Goal: Check status: Check status

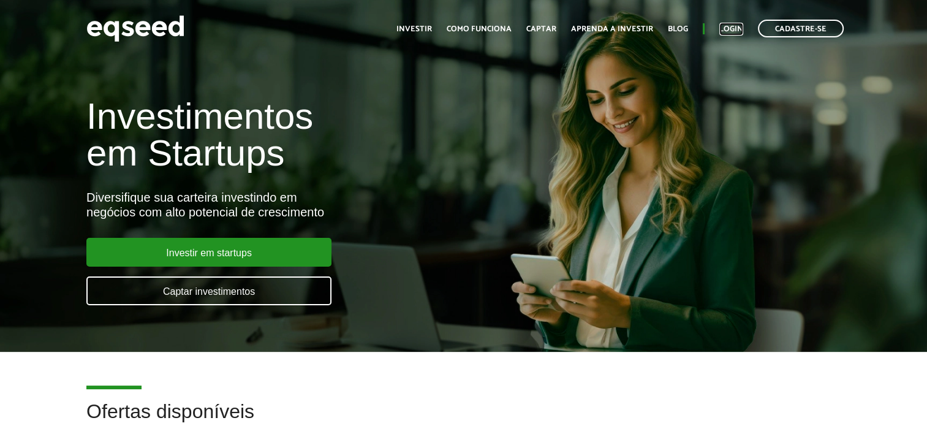
click at [720, 25] on link "Login" at bounding box center [732, 29] width 24 height 8
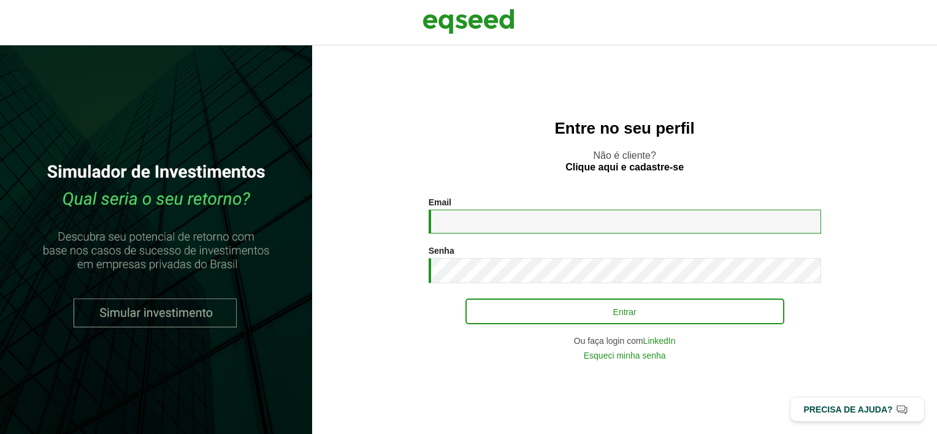
type input "**********"
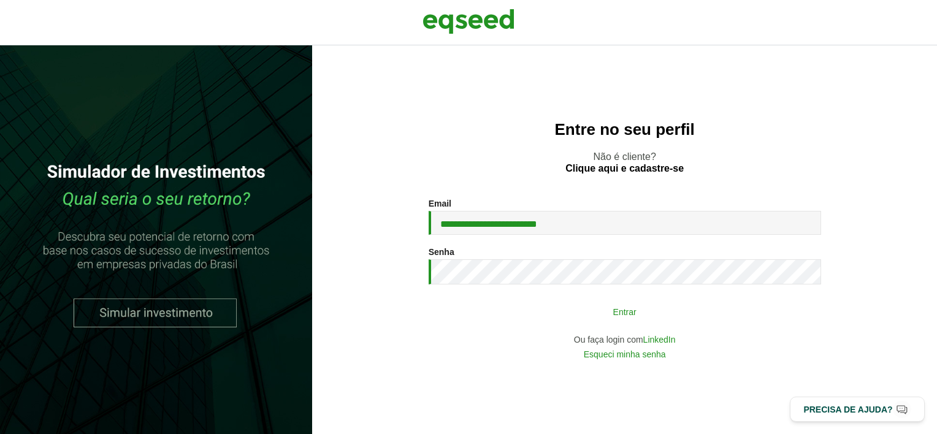
click at [553, 309] on button "Entrar" at bounding box center [624, 311] width 319 height 23
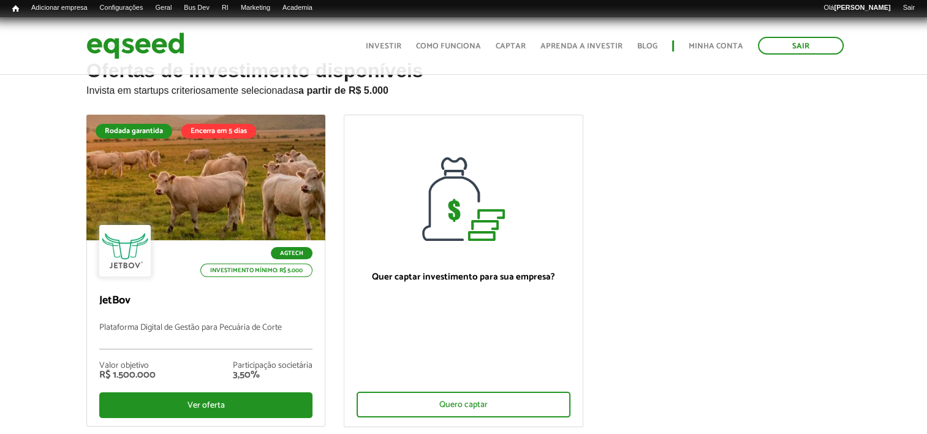
scroll to position [123, 0]
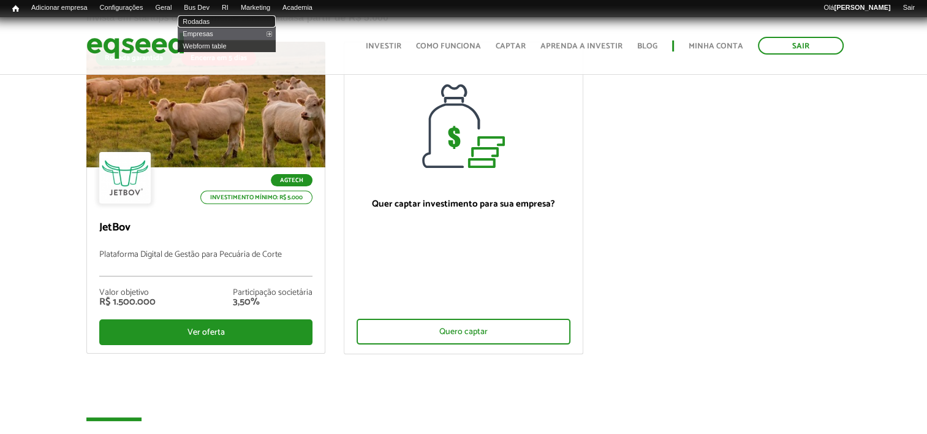
click at [218, 20] on link "Rodadas" at bounding box center [227, 21] width 98 height 12
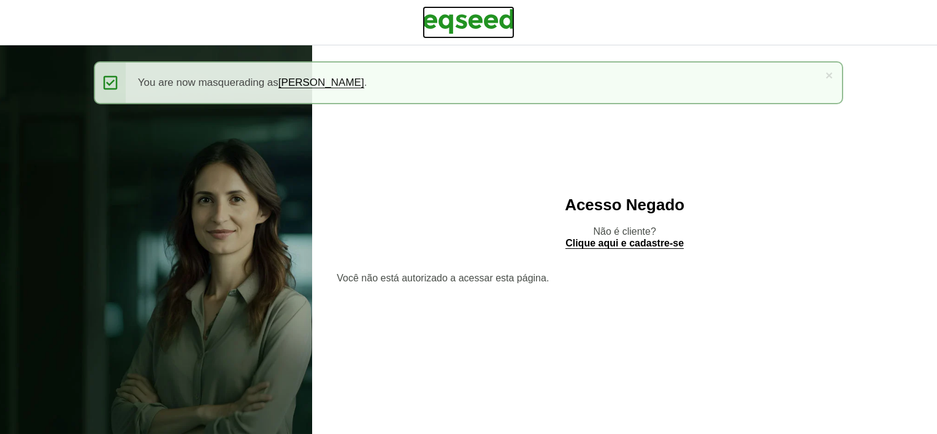
click at [480, 25] on img at bounding box center [468, 21] width 92 height 31
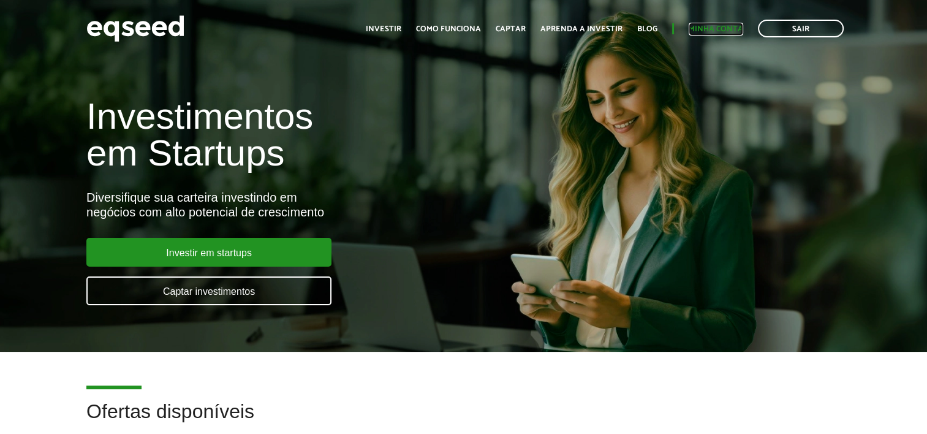
click at [701, 32] on link "Minha conta" at bounding box center [716, 29] width 55 height 8
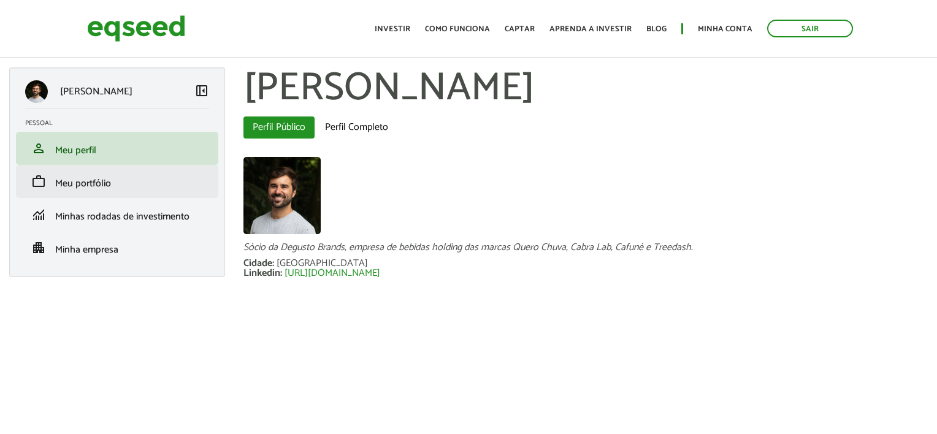
click at [140, 191] on li "work Meu portfólio" at bounding box center [117, 181] width 202 height 33
click at [113, 188] on link "work Meu portfólio" at bounding box center [117, 181] width 184 height 15
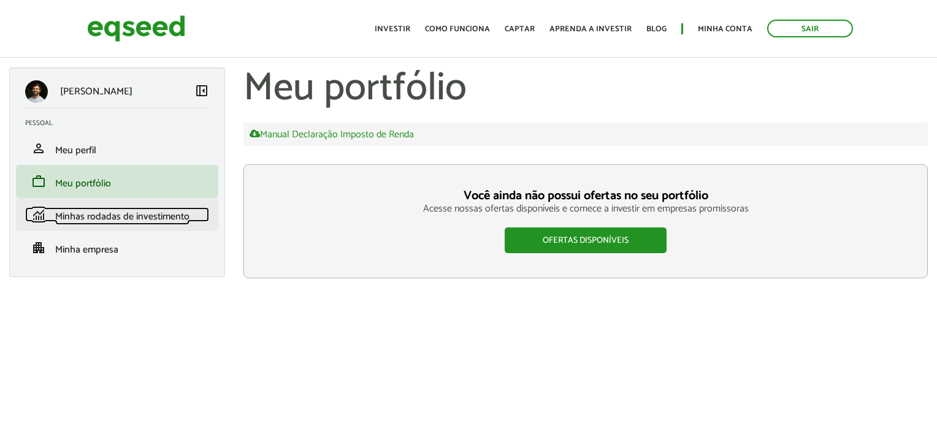
click at [188, 212] on span "Minhas rodadas de investimento" at bounding box center [122, 216] width 134 height 17
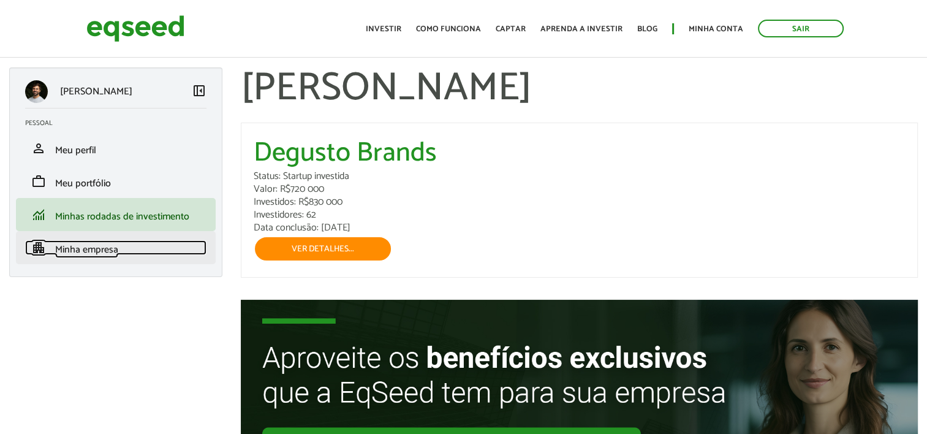
click at [143, 246] on link "apartment Minha empresa" at bounding box center [115, 247] width 181 height 15
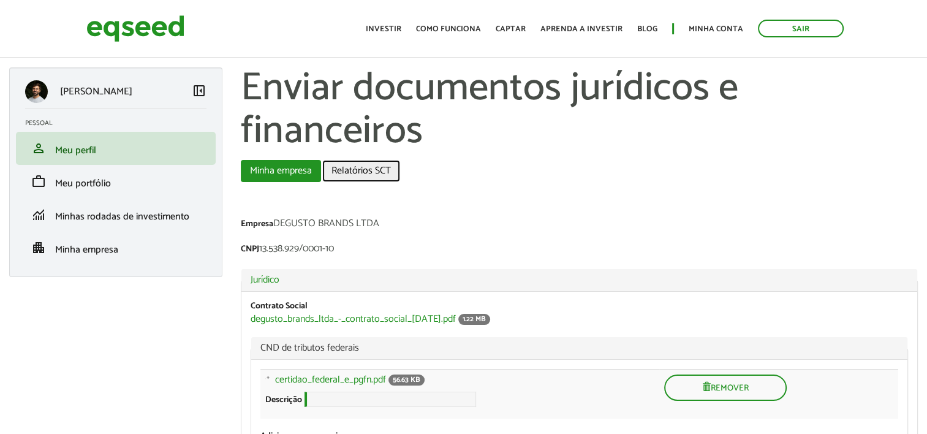
click at [353, 169] on link "Relatórios SCT" at bounding box center [361, 171] width 78 height 22
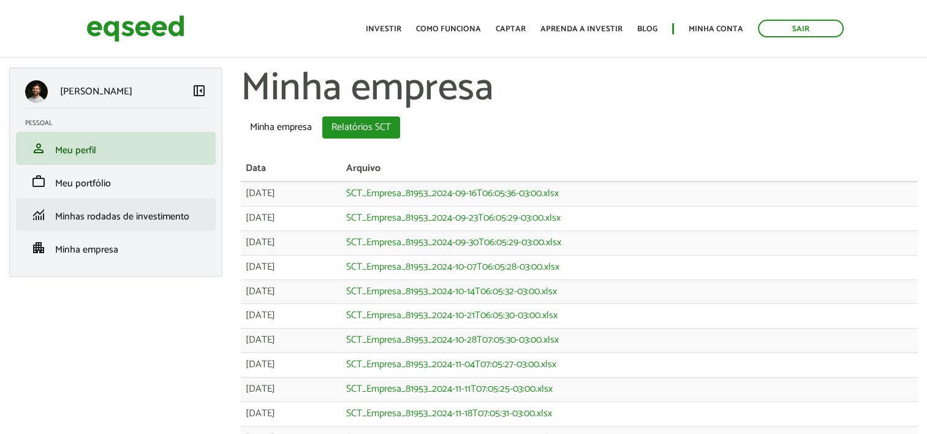
click at [179, 226] on li "monitoring Minhas rodadas de investimento" at bounding box center [116, 214] width 200 height 33
click at [182, 215] on span "Minhas rodadas de investimento" at bounding box center [122, 216] width 134 height 17
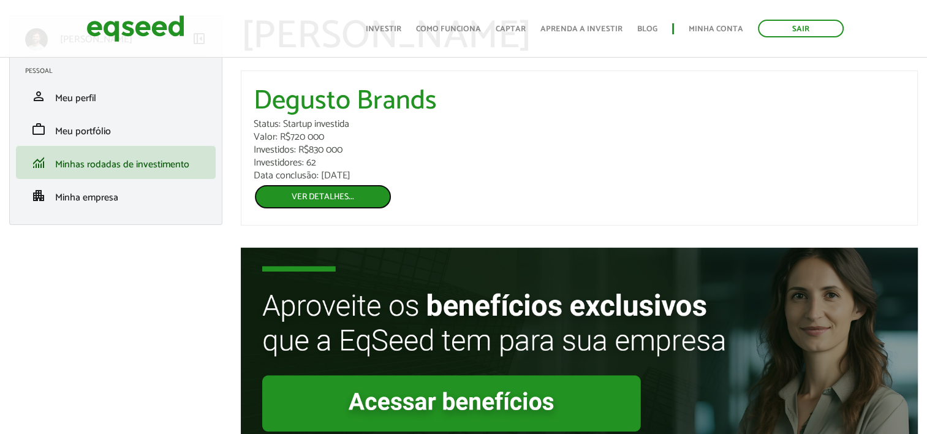
scroll to position [93, 0]
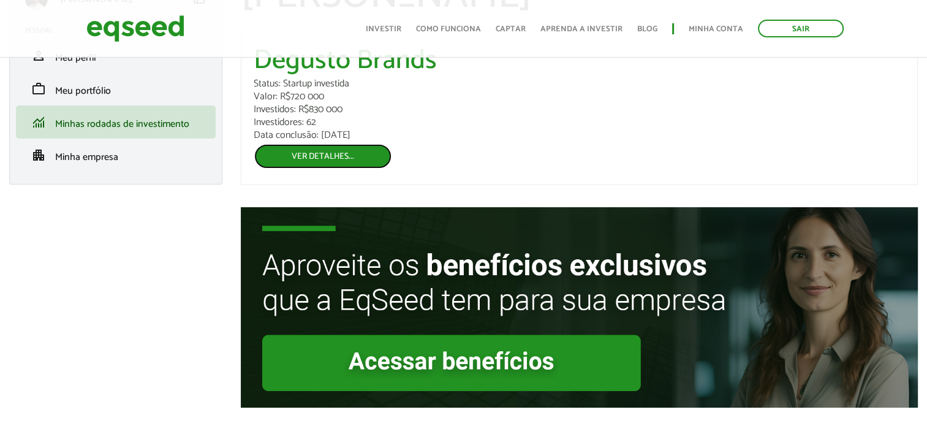
click at [361, 153] on link "Ver detalhes..." at bounding box center [323, 156] width 139 height 26
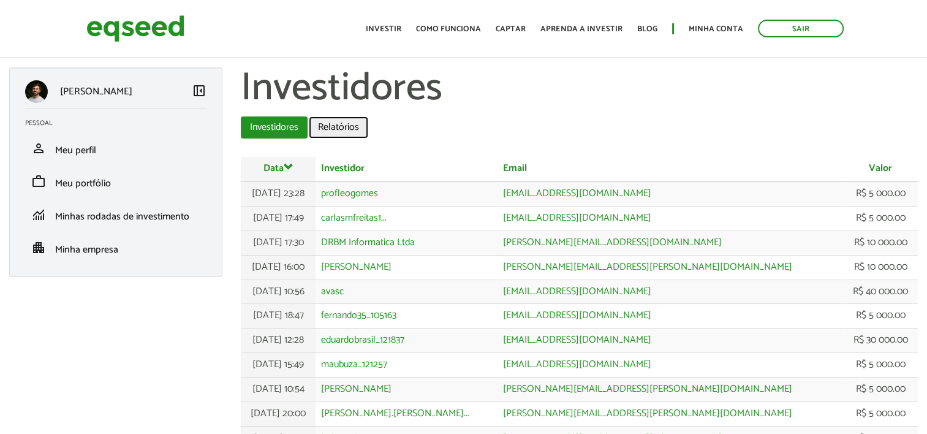
click at [346, 127] on link "Relatórios" at bounding box center [338, 127] width 59 height 22
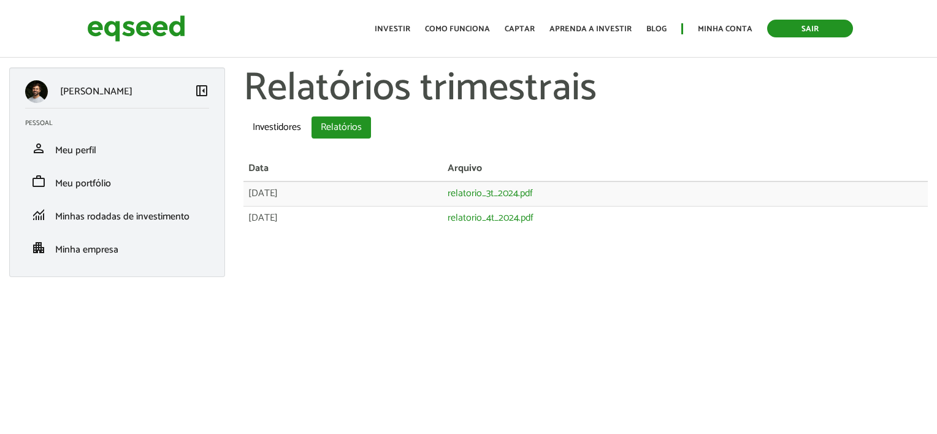
click at [821, 25] on link "Sair" at bounding box center [810, 29] width 86 height 18
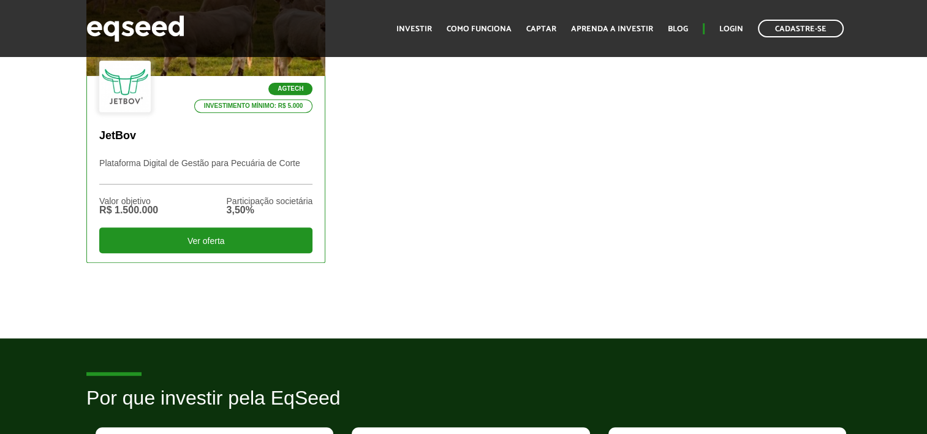
scroll to position [797, 0]
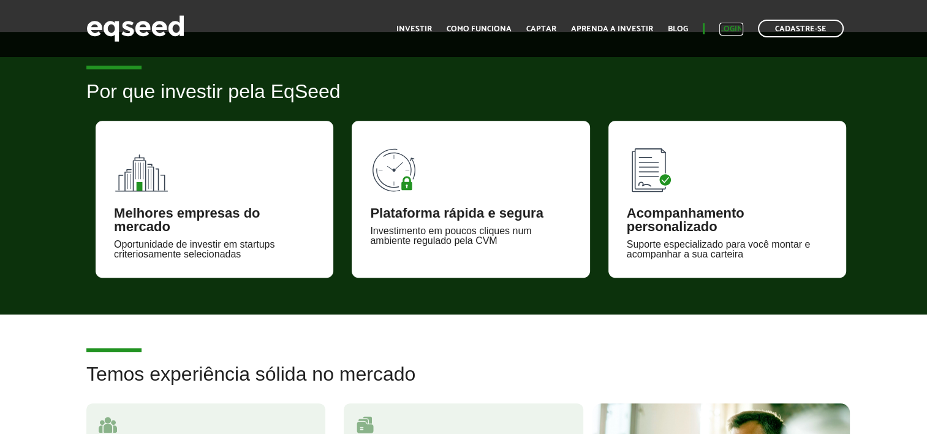
click at [739, 30] on link "Login" at bounding box center [732, 29] width 24 height 8
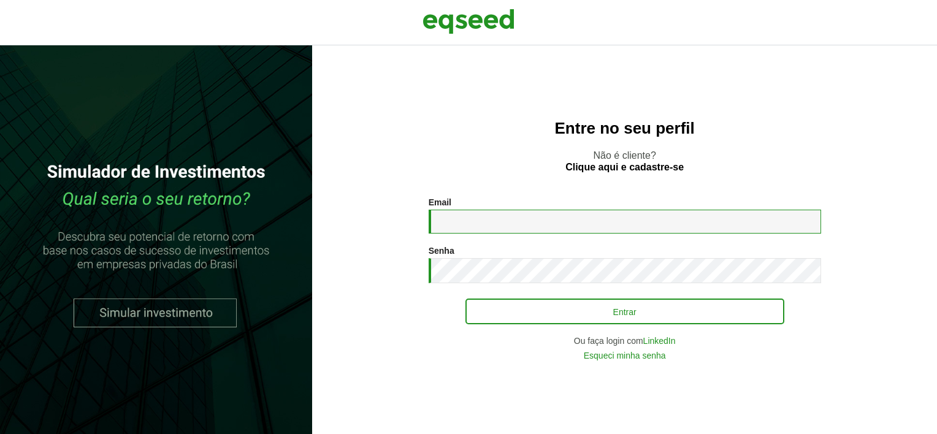
type input "**********"
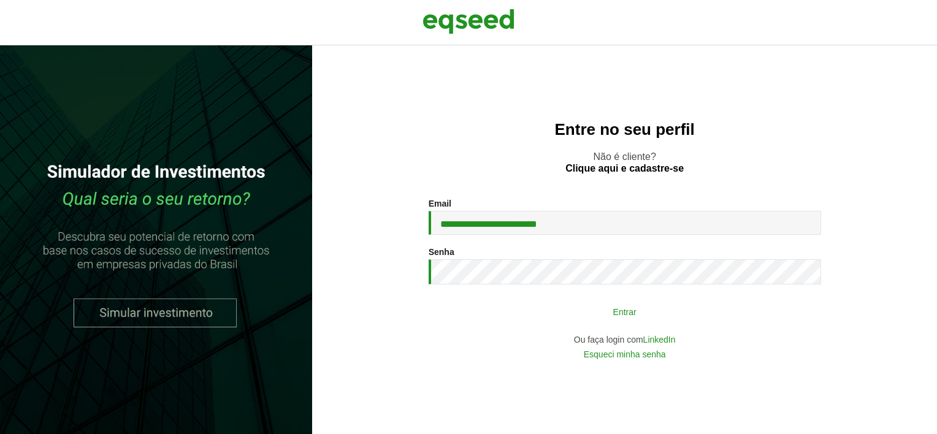
click at [524, 302] on button "Entrar" at bounding box center [624, 311] width 319 height 23
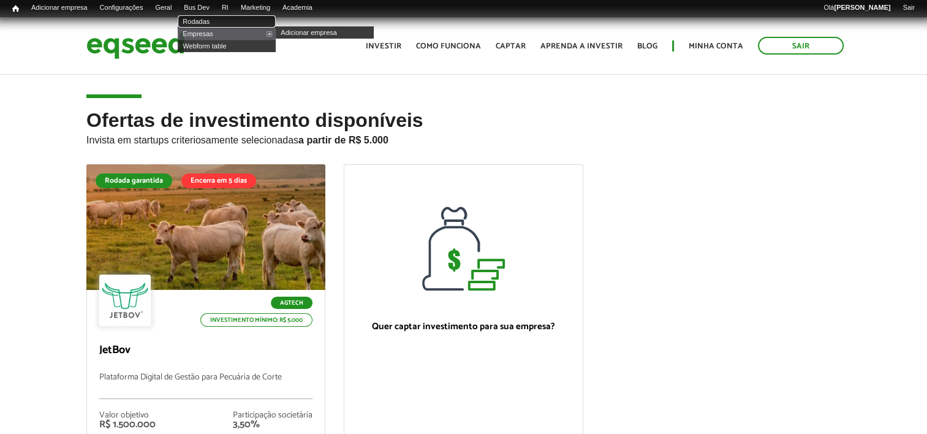
click at [210, 22] on link "Rodadas" at bounding box center [227, 21] width 98 height 12
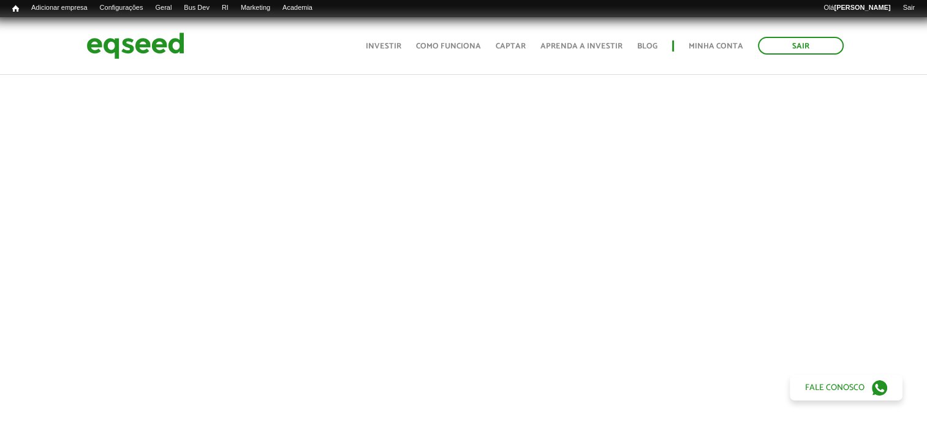
scroll to position [919, 0]
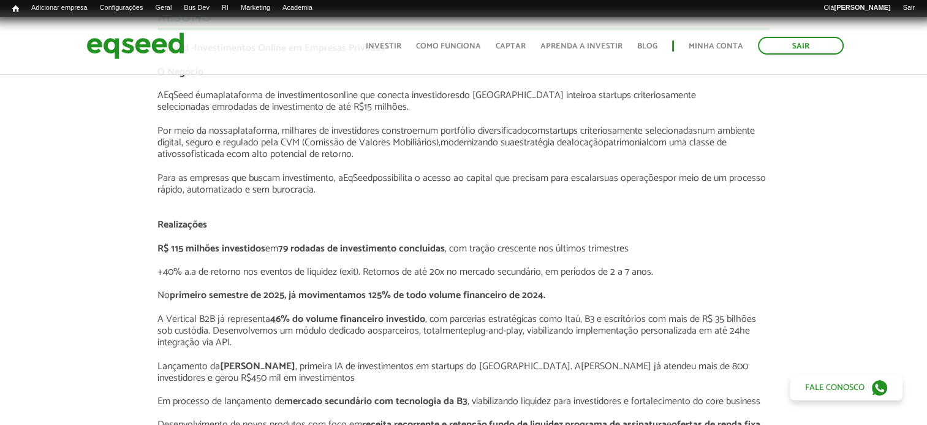
scroll to position [1287, 0]
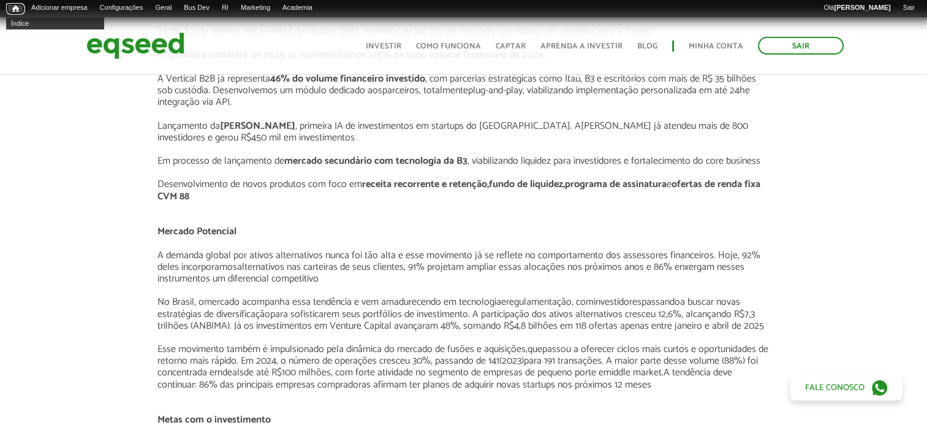
click at [14, 11] on span "Início" at bounding box center [15, 8] width 7 height 9
